Goal: Transaction & Acquisition: Purchase product/service

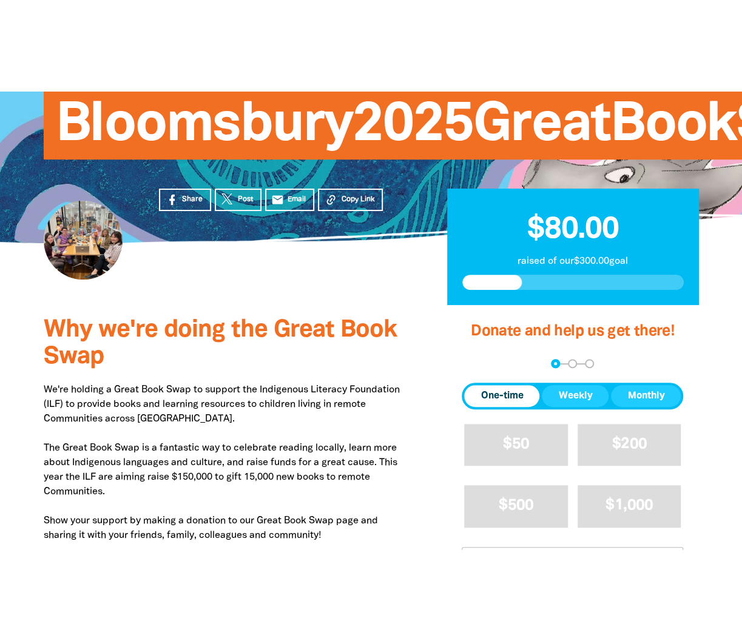
scroll to position [182, 0]
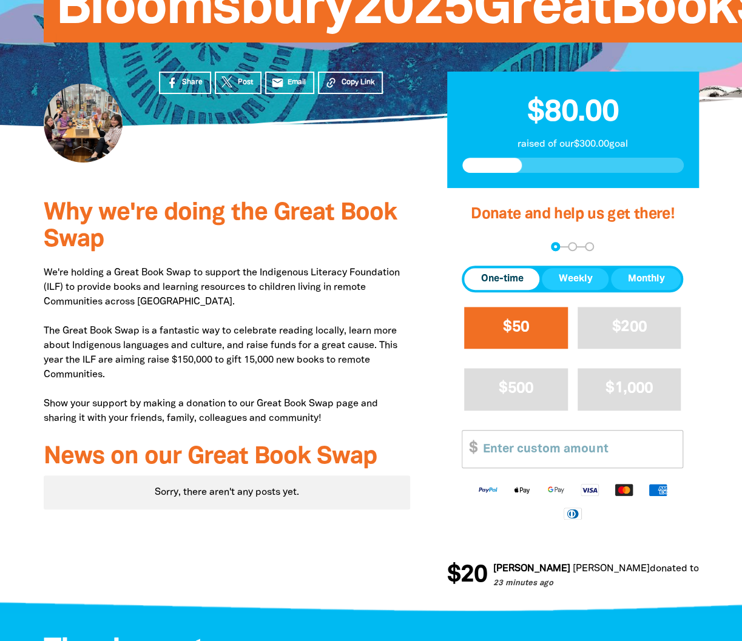
click at [509, 339] on button "$50" at bounding box center [516, 328] width 104 height 42
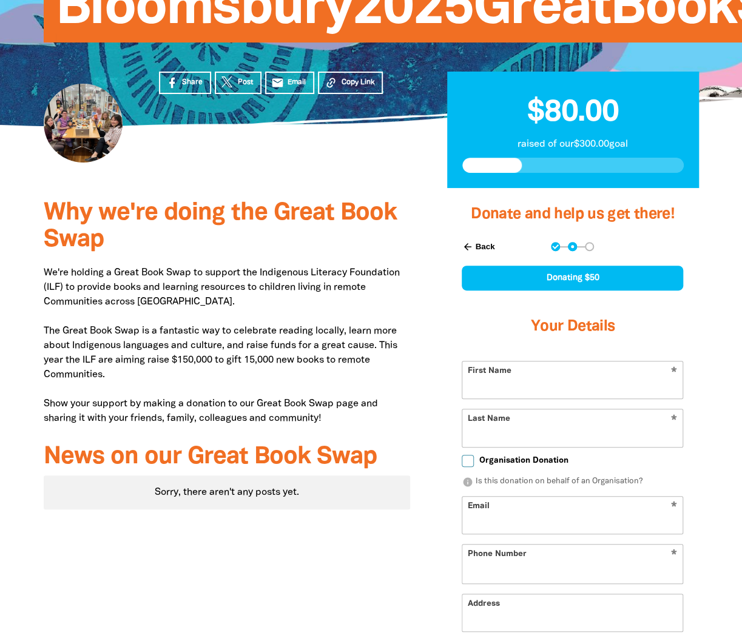
select select "AU"
click at [543, 339] on input "First Name" at bounding box center [572, 380] width 220 height 37
type input "[PERSON_NAME]"
type input "[PERSON_NAME][EMAIL_ADDRESS][DOMAIN_NAME]"
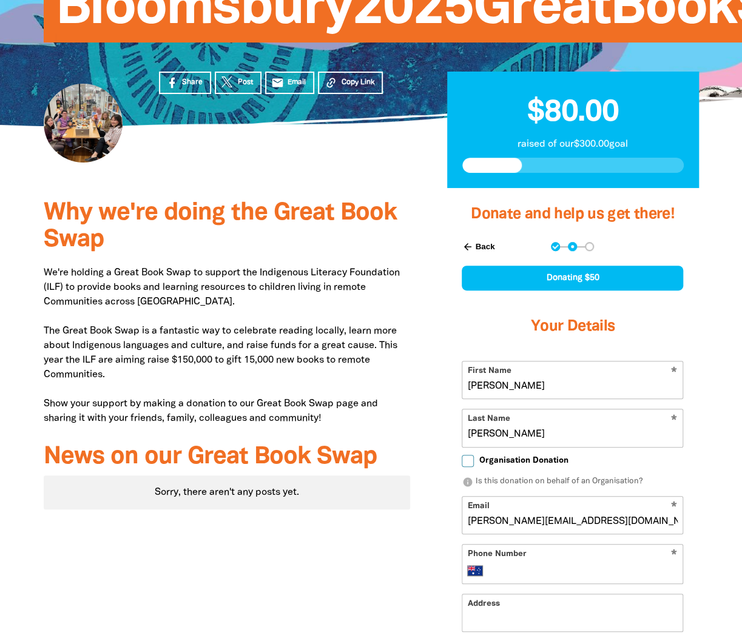
type input "[PHONE_NUMBER]"
click at [442, 339] on div "Donate and help us get there! arrow_back Back Step 1 Step 2 Step 3 Donating $50…" at bounding box center [572, 506] width 288 height 636
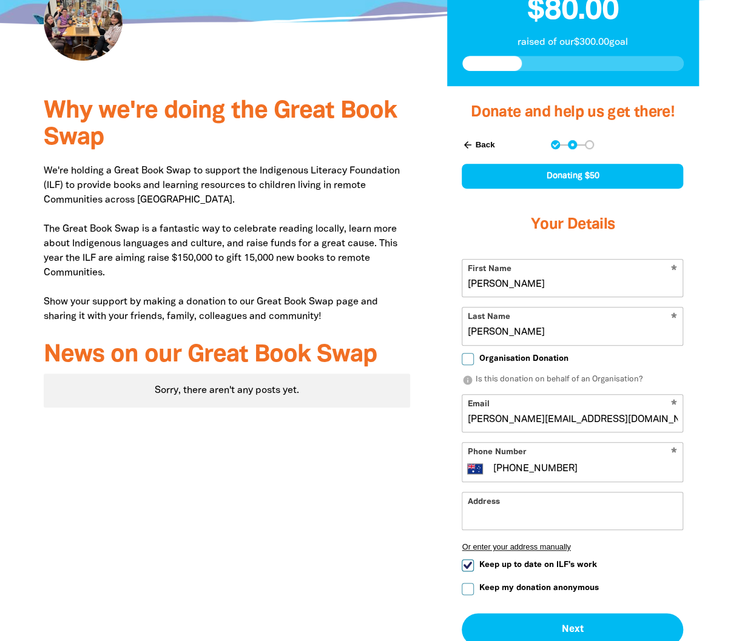
scroll to position [364, 0]
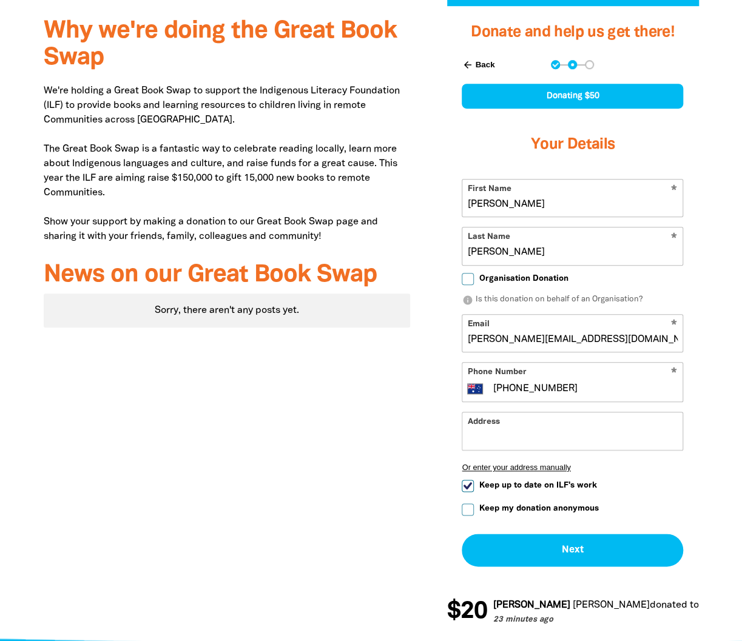
click at [505, 339] on input "Address" at bounding box center [572, 430] width 220 height 37
click at [543, 339] on input "Address" at bounding box center [572, 430] width 220 height 37
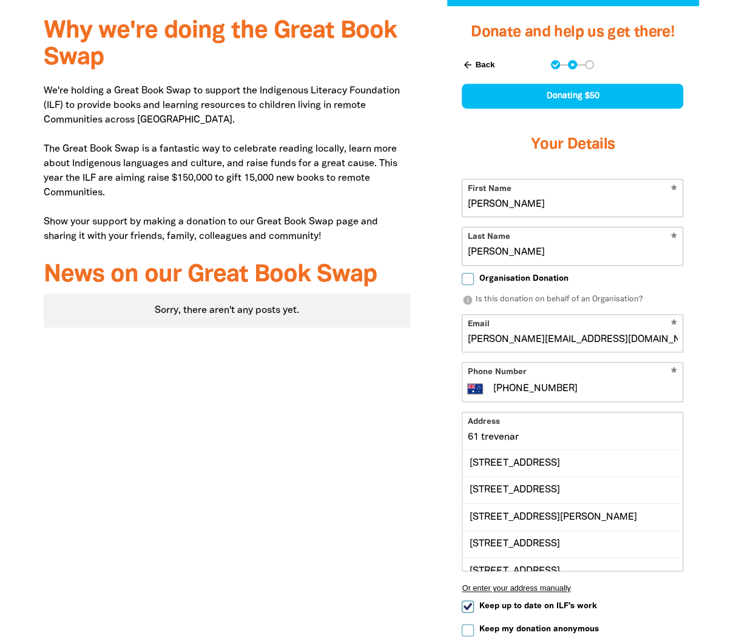
click at [614, 339] on div "[STREET_ADDRESS]" at bounding box center [572, 463] width 220 height 26
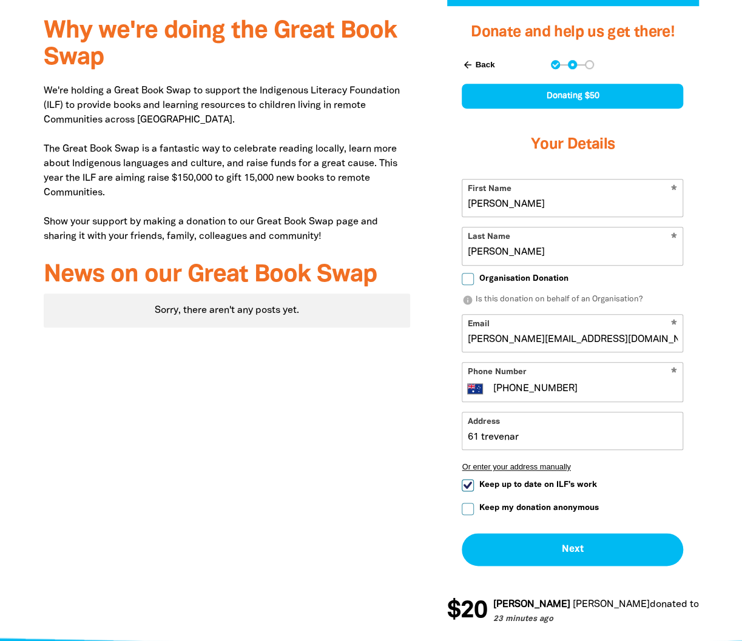
type input "[STREET_ADDRESS]"
click at [382, 339] on div "Why we're doing the Great Book Swap We're holding a Great Book Swap to support …" at bounding box center [226, 324] width 403 height 636
click at [460, 339] on div "arrow_back Back Step 1 Step 2 Step 3 Donating $50 Your Details * First Name [PE…" at bounding box center [572, 312] width 252 height 535
drag, startPoint x: 465, startPoint y: 485, endPoint x: 465, endPoint y: 512, distance: 26.7
click at [465, 339] on input "Keep up to date on ILF's work" at bounding box center [468, 485] width 12 height 12
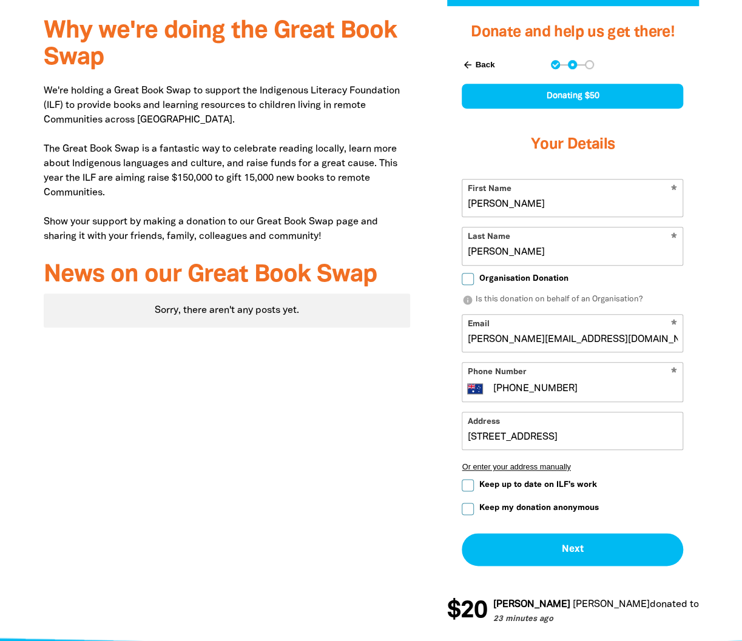
checkbox input "false"
click at [465, 339] on label "Keep my donation anonymous" at bounding box center [530, 508] width 136 height 13
click at [465, 339] on input "Keep my donation anonymous" at bounding box center [468, 509] width 12 height 12
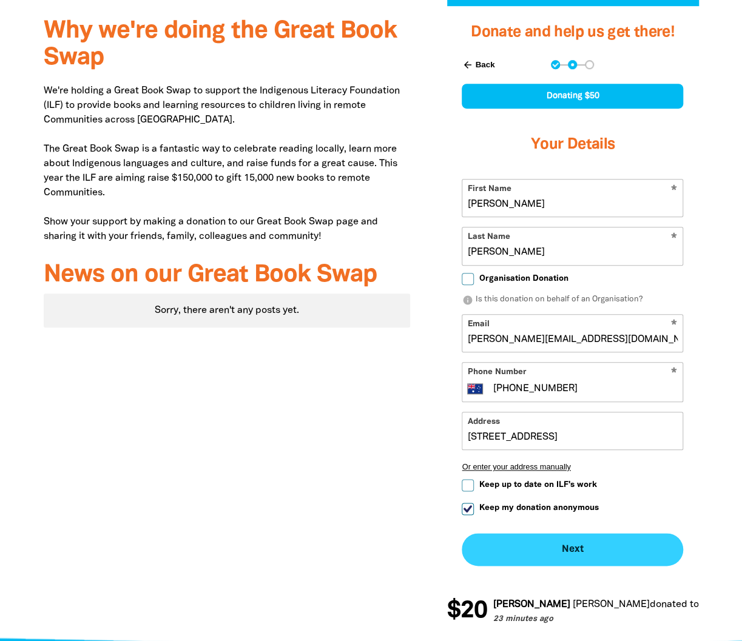
click at [596, 339] on button "Next chevron_right" at bounding box center [572, 549] width 221 height 33
checkbox input "false"
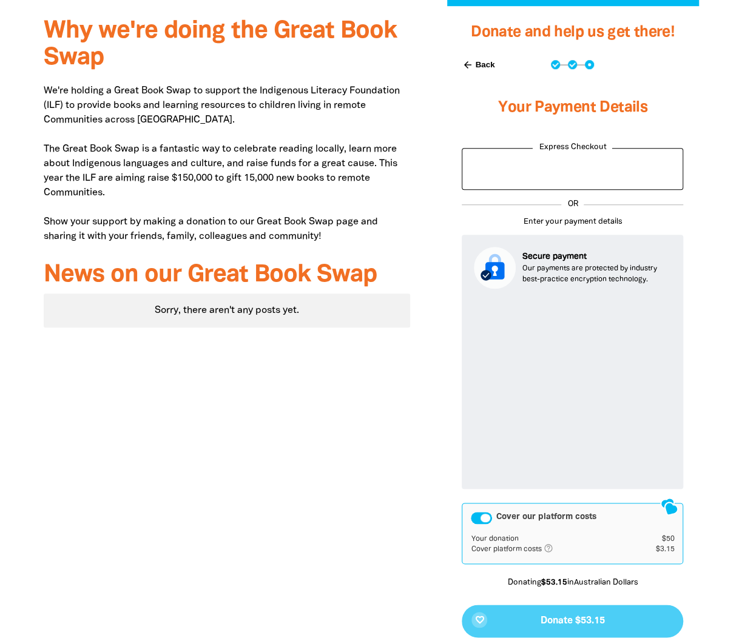
click at [380, 339] on div "Why we're doing the Great Book Swap We're holding a Great Book Swap to support …" at bounding box center [226, 360] width 403 height 708
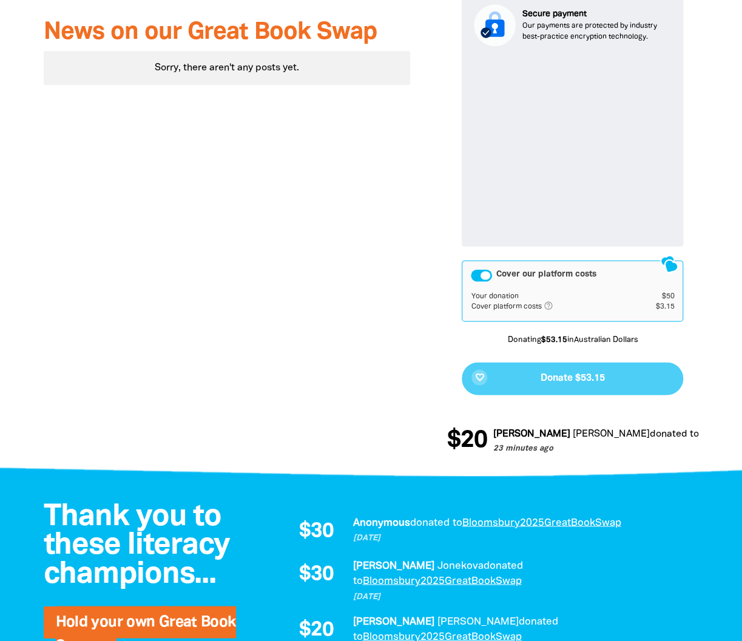
scroll to position [303, 0]
